Goal: Task Accomplishment & Management: Manage account settings

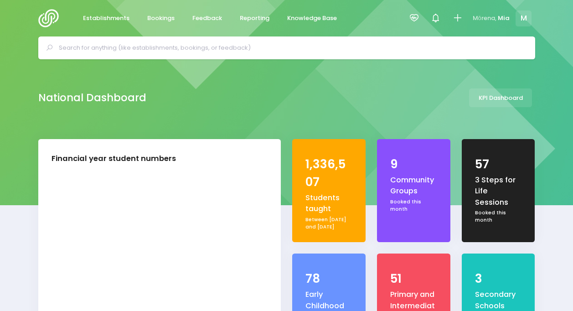
select select "5"
click at [412, 14] on icon at bounding box center [414, 18] width 10 height 10
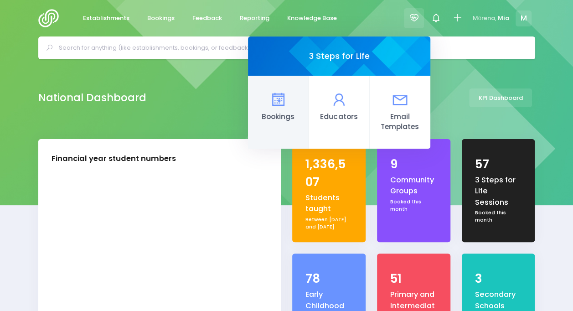
click at [284, 99] on icon at bounding box center [278, 100] width 18 height 18
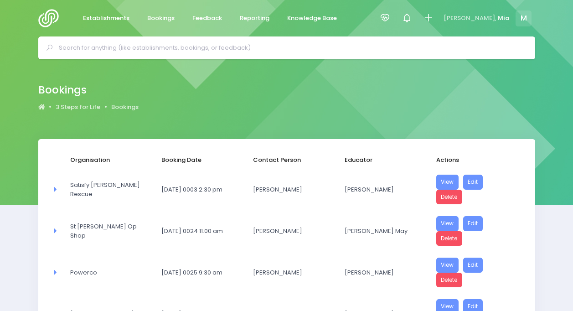
select select "20"
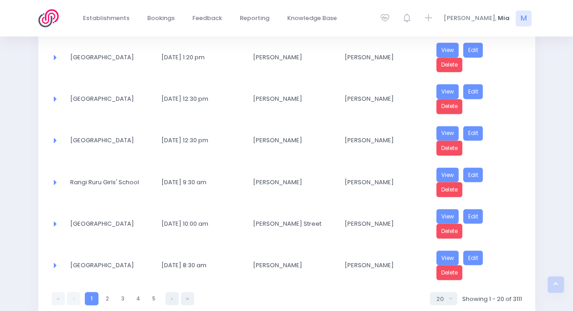
scroll to position [747, 0]
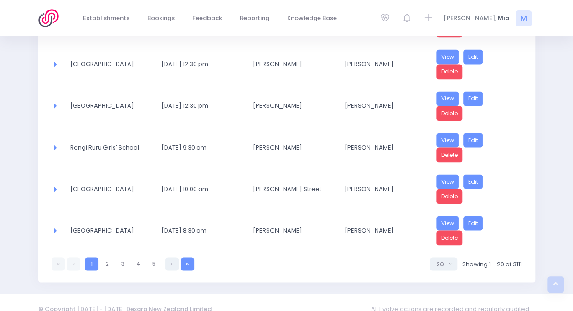
click at [187, 257] on link at bounding box center [187, 263] width 13 height 13
select select "20"
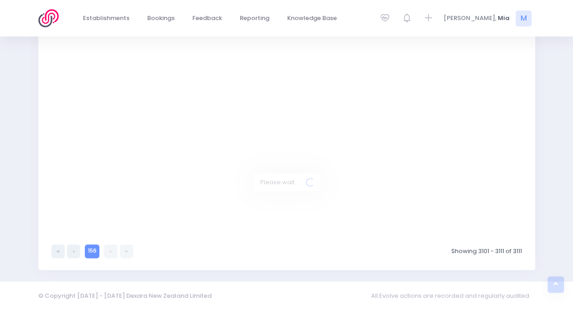
scroll to position [379, 0]
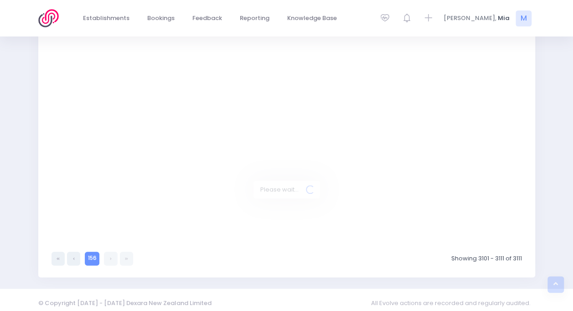
select select "20"
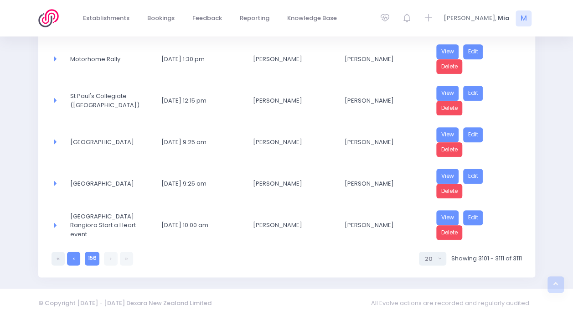
click at [73, 258] on icon at bounding box center [74, 258] width 2 height 0
select select "20"
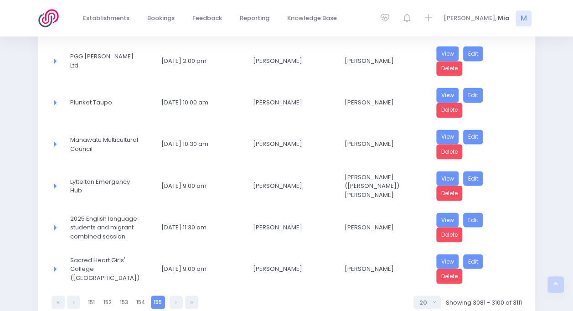
scroll to position [747, 0]
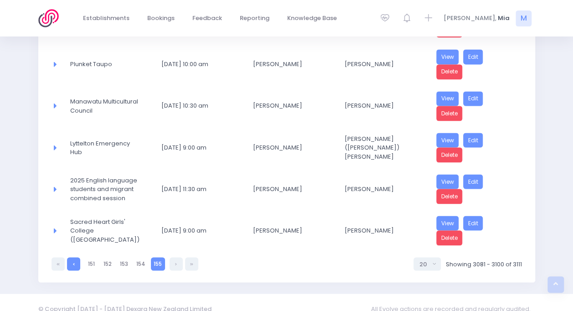
click at [77, 257] on link at bounding box center [73, 263] width 13 height 13
select select "20"
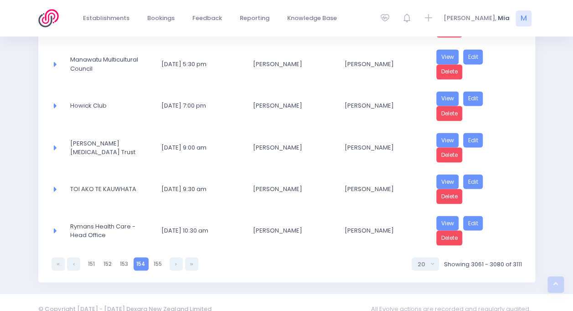
click at [77, 257] on link at bounding box center [73, 263] width 13 height 13
select select "20"
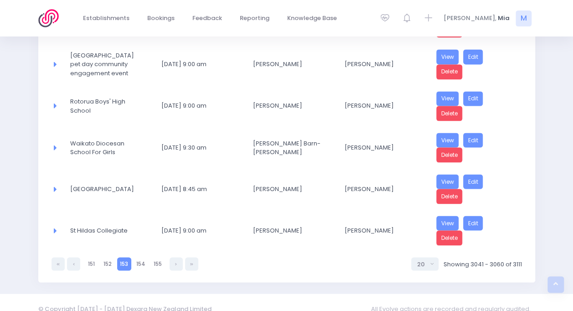
click at [77, 257] on link at bounding box center [73, 263] width 13 height 13
select select "20"
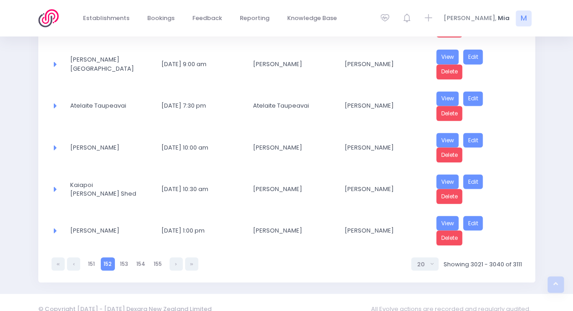
click at [77, 257] on link at bounding box center [73, 263] width 13 height 13
select select "20"
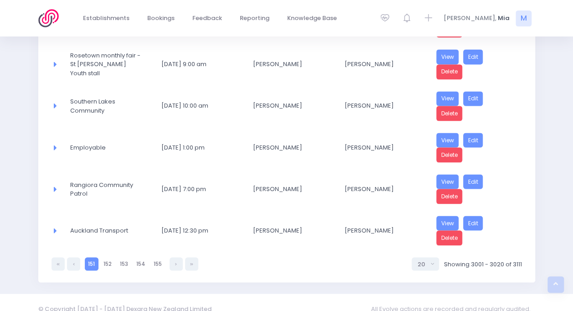
click at [77, 257] on link at bounding box center [73, 263] width 13 height 13
select select "20"
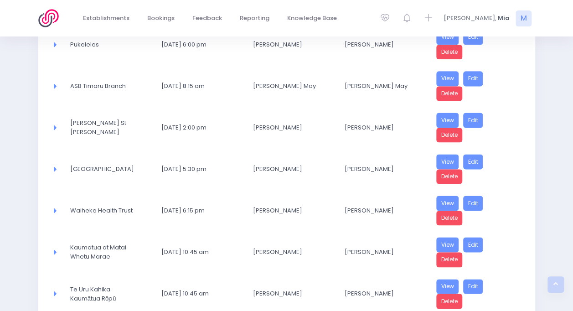
scroll to position [561, 0]
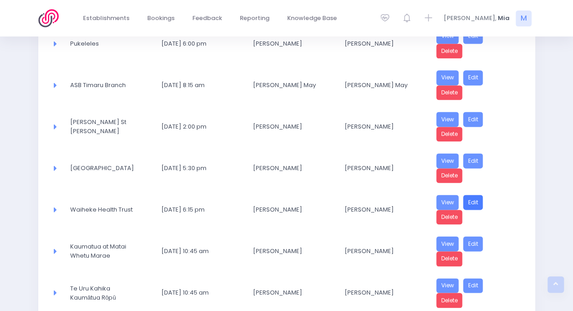
click at [474, 195] on link "Edit" at bounding box center [473, 202] width 20 height 15
